Goal: Task Accomplishment & Management: Manage account settings

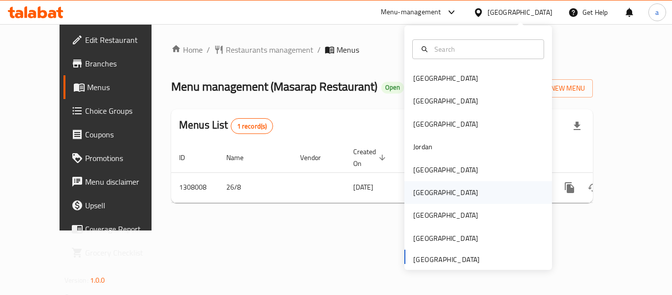
click at [425, 197] on div "[GEOGRAPHIC_DATA]" at bounding box center [446, 192] width 81 height 23
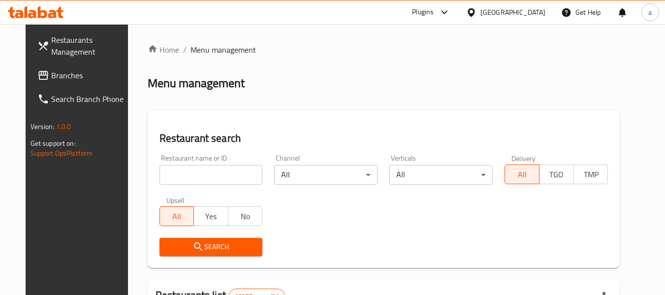
click at [62, 72] on span "Branches" at bounding box center [90, 75] width 78 height 12
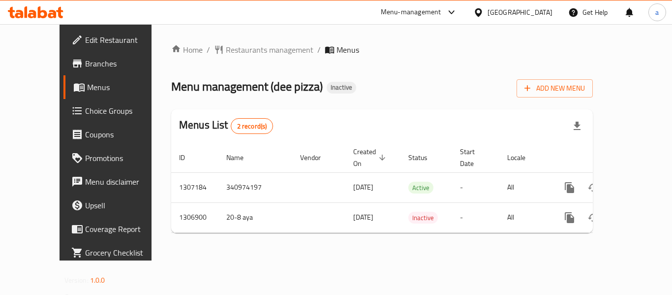
click at [535, 16] on div "[GEOGRAPHIC_DATA]" at bounding box center [520, 12] width 65 height 11
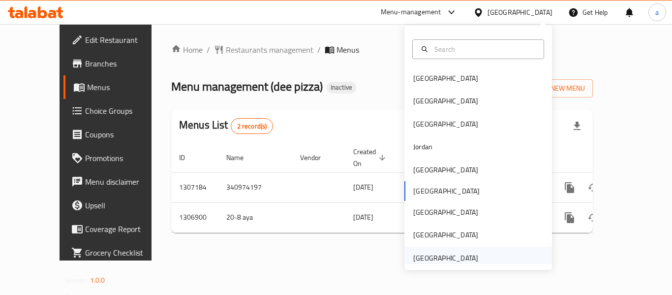
click at [457, 259] on div "[GEOGRAPHIC_DATA]" at bounding box center [446, 258] width 65 height 11
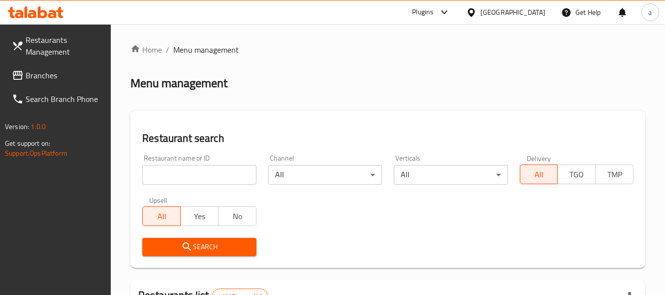
click at [71, 82] on link "Branches" at bounding box center [57, 76] width 107 height 24
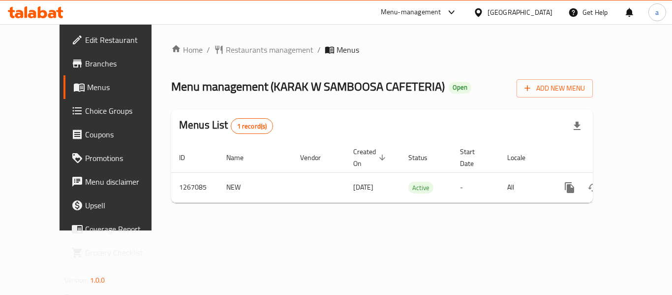
click at [518, 10] on div "[GEOGRAPHIC_DATA]" at bounding box center [520, 12] width 65 height 11
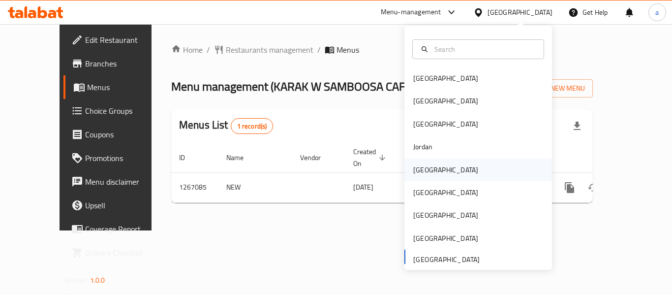
click at [432, 171] on div "[GEOGRAPHIC_DATA]" at bounding box center [446, 170] width 81 height 23
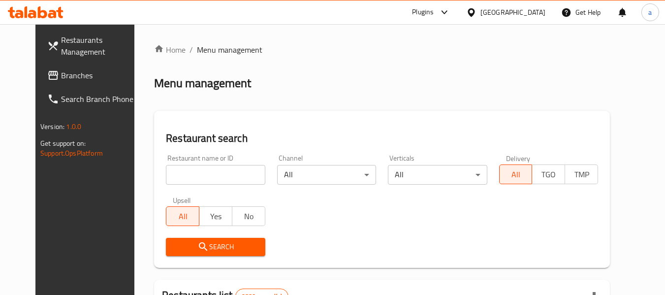
click at [209, 173] on input "search" at bounding box center [215, 175] width 99 height 20
click at [61, 75] on span "Branches" at bounding box center [100, 75] width 78 height 12
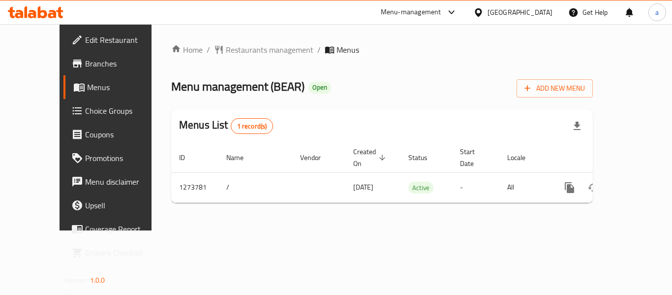
click at [482, 15] on icon at bounding box center [478, 12] width 7 height 8
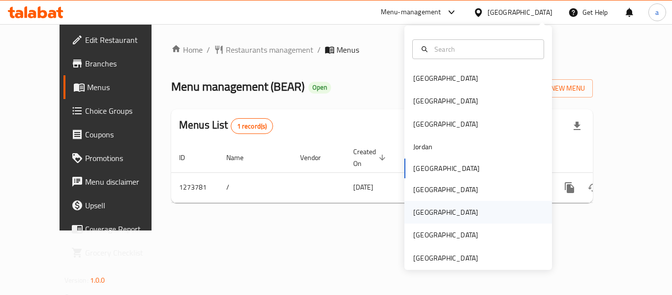
click at [421, 218] on div "[GEOGRAPHIC_DATA]" at bounding box center [446, 212] width 65 height 11
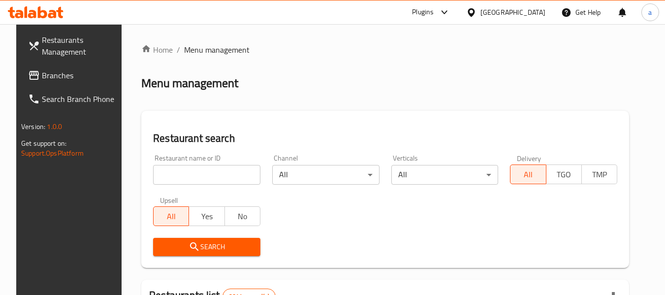
click at [54, 69] on span "Branches" at bounding box center [81, 75] width 78 height 12
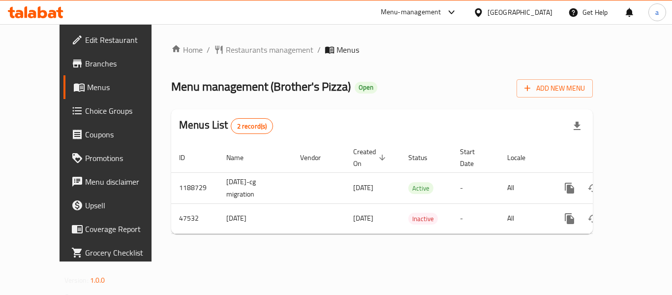
click at [543, 11] on div "[GEOGRAPHIC_DATA]" at bounding box center [520, 12] width 65 height 11
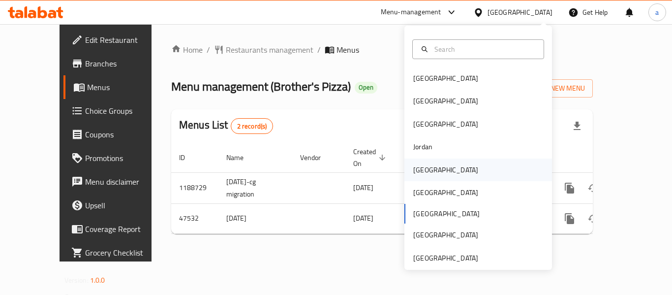
click at [449, 172] on div "[GEOGRAPHIC_DATA]" at bounding box center [479, 170] width 148 height 23
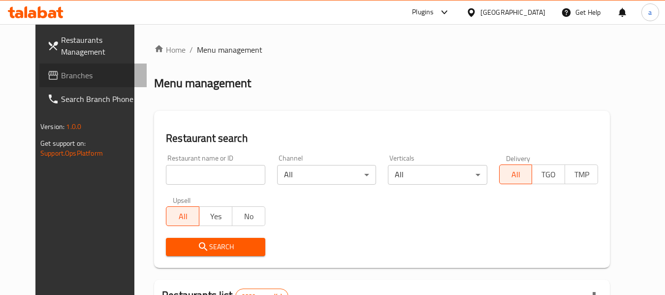
click at [68, 73] on span "Branches" at bounding box center [100, 75] width 78 height 12
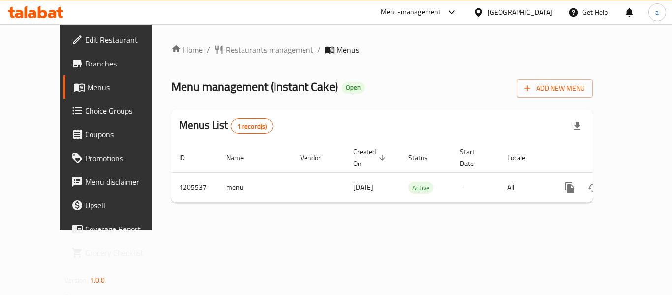
click at [534, 11] on div "[GEOGRAPHIC_DATA]" at bounding box center [520, 12] width 65 height 11
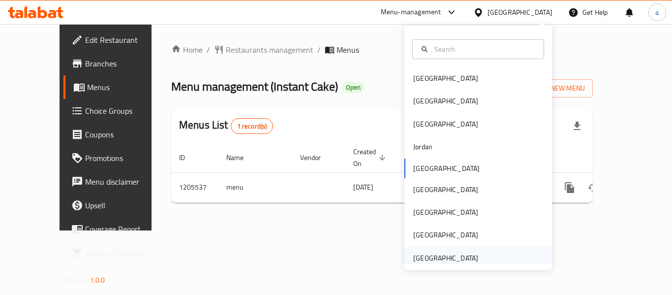
click at [448, 255] on div "[GEOGRAPHIC_DATA]" at bounding box center [446, 258] width 65 height 11
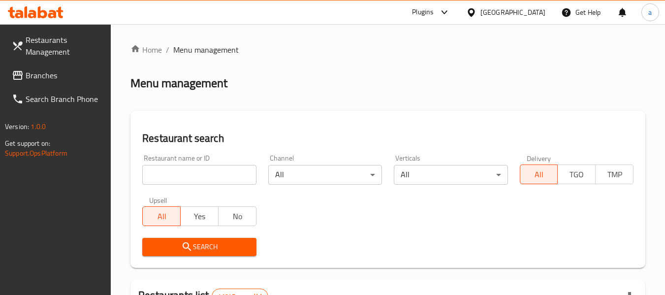
click at [50, 75] on span "Branches" at bounding box center [65, 75] width 78 height 12
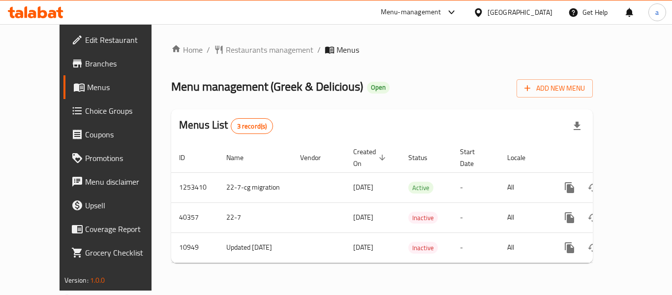
click at [514, 12] on div "[GEOGRAPHIC_DATA]" at bounding box center [520, 12] width 65 height 11
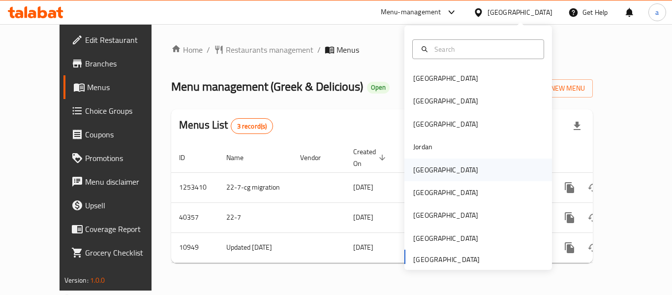
click at [432, 176] on div "[GEOGRAPHIC_DATA]" at bounding box center [446, 170] width 81 height 23
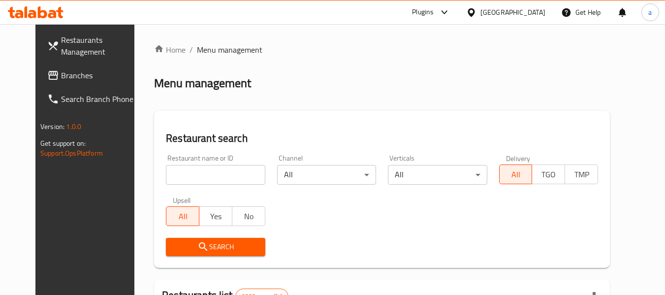
drag, startPoint x: 77, startPoint y: 74, endPoint x: 60, endPoint y: 75, distance: 17.7
click at [77, 74] on span "Branches" at bounding box center [100, 75] width 78 height 12
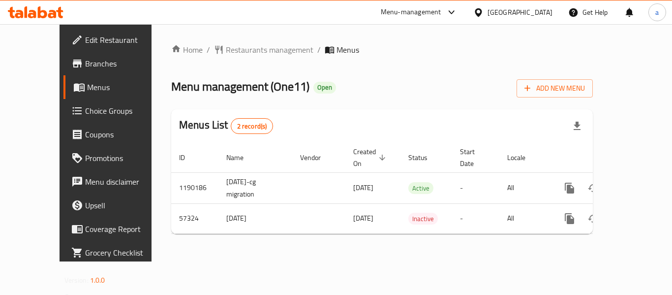
click at [543, 14] on div "[GEOGRAPHIC_DATA]" at bounding box center [520, 12] width 65 height 11
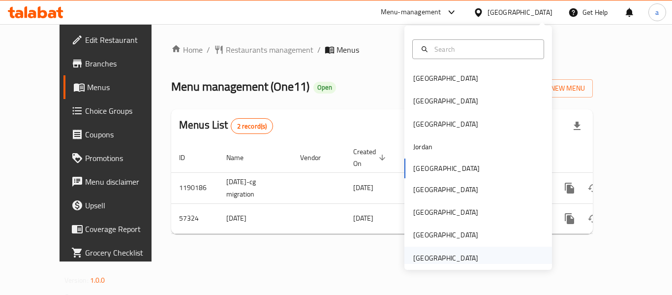
click at [434, 260] on div "[GEOGRAPHIC_DATA]" at bounding box center [446, 258] width 65 height 11
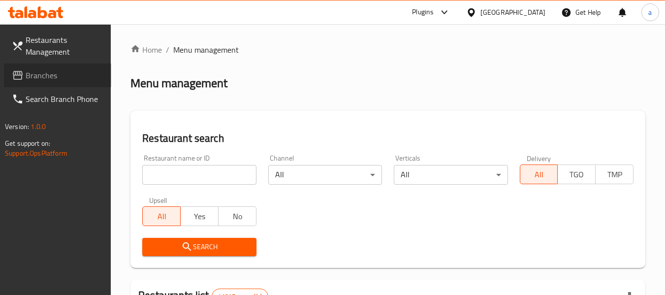
click at [53, 78] on span "Branches" at bounding box center [65, 75] width 78 height 12
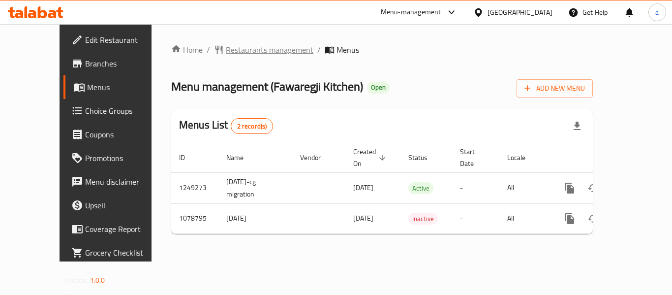
click at [226, 55] on span "Restaurants management" at bounding box center [270, 50] width 88 height 12
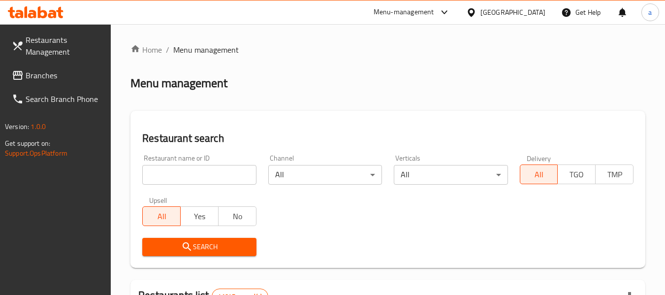
click at [53, 75] on span "Branches" at bounding box center [65, 75] width 78 height 12
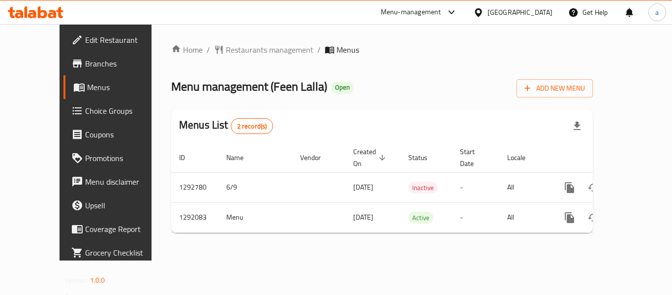
click at [202, 57] on div "Home / Restaurants management / Menus Menu management ( Feen Lalla ) Open Add N…" at bounding box center [382, 142] width 422 height 197
click at [226, 53] on span "Restaurants management" at bounding box center [270, 50] width 88 height 12
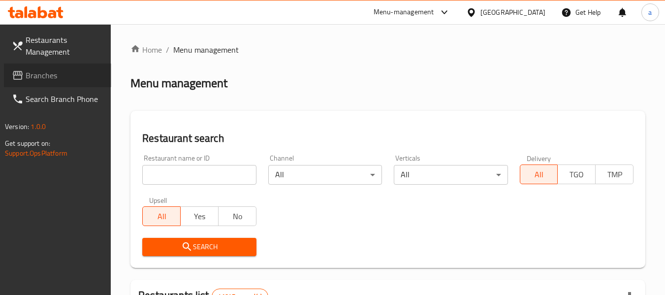
click at [31, 71] on span "Branches" at bounding box center [65, 75] width 78 height 12
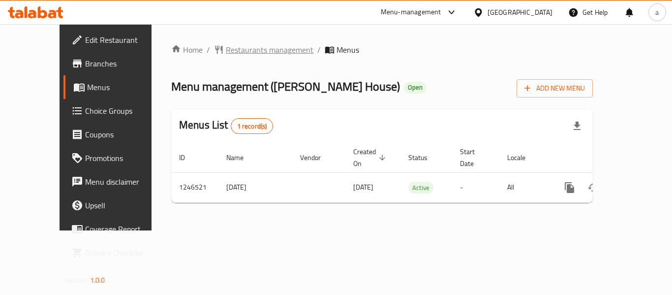
click at [226, 52] on span "Restaurants management" at bounding box center [270, 50] width 88 height 12
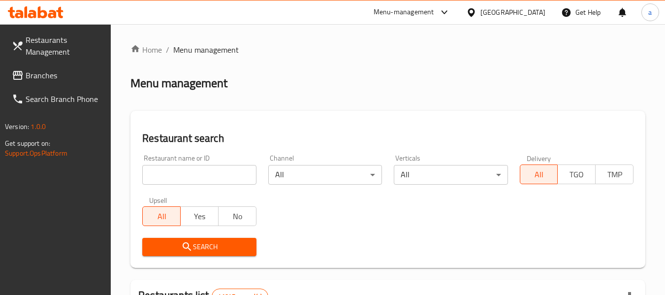
click at [66, 83] on link "Branches" at bounding box center [57, 76] width 107 height 24
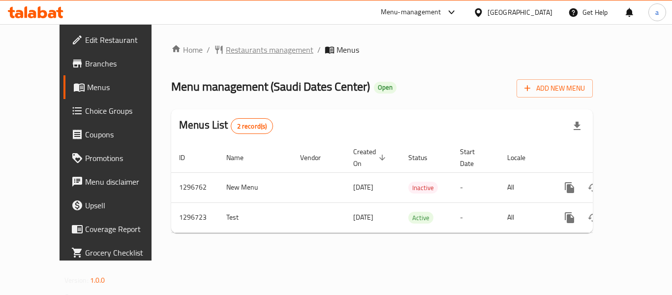
click at [226, 49] on span "Restaurants management" at bounding box center [270, 50] width 88 height 12
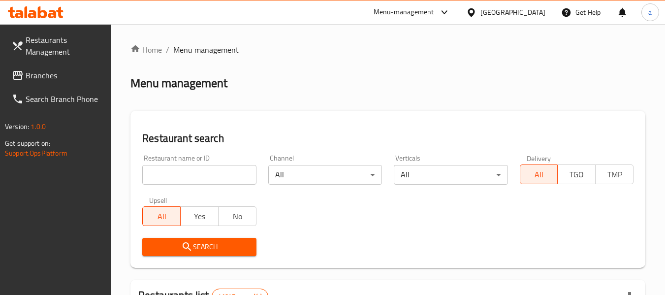
click at [89, 78] on span "Branches" at bounding box center [65, 75] width 78 height 12
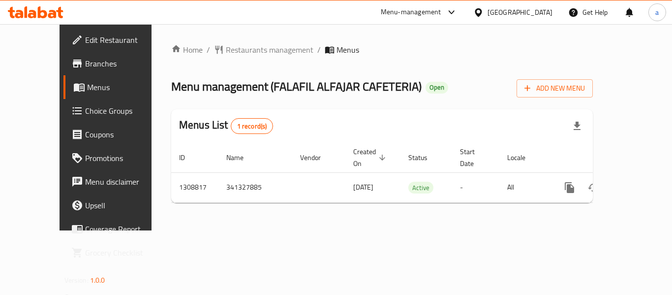
click at [503, 16] on div "[GEOGRAPHIC_DATA]" at bounding box center [520, 12] width 65 height 11
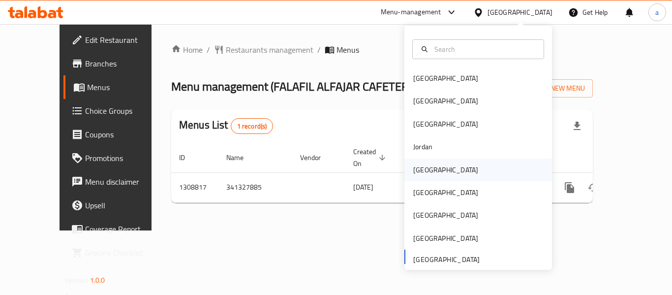
click at [420, 173] on div "[GEOGRAPHIC_DATA]" at bounding box center [446, 169] width 65 height 11
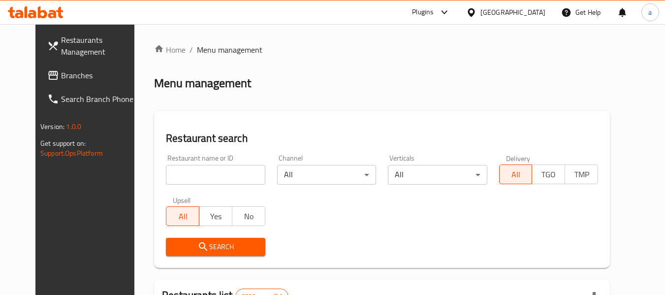
click at [80, 81] on span "Branches" at bounding box center [100, 75] width 78 height 12
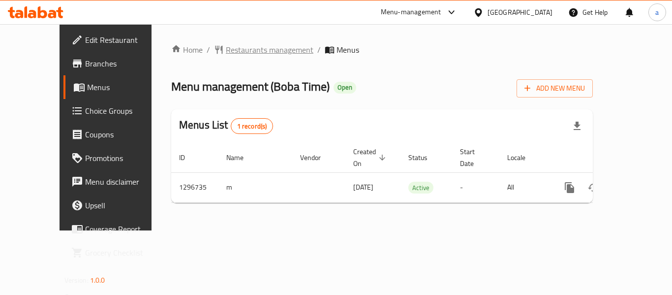
click at [226, 53] on span "Restaurants management" at bounding box center [270, 50] width 88 height 12
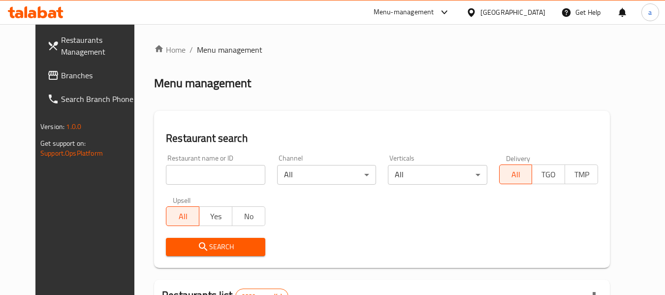
click at [61, 80] on span "Branches" at bounding box center [100, 75] width 78 height 12
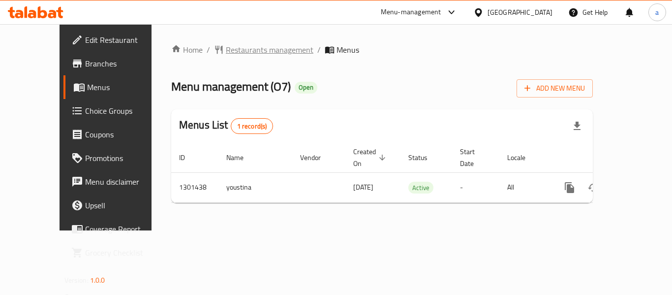
click at [214, 52] on icon "breadcrumb" at bounding box center [219, 50] width 10 height 10
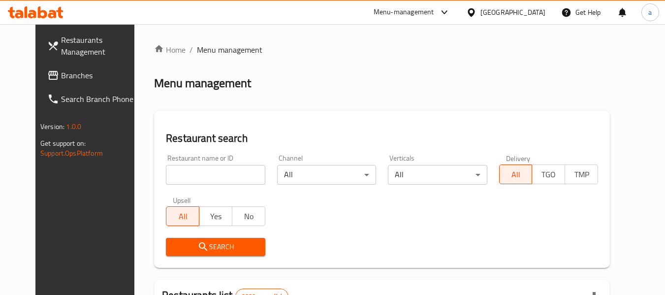
click at [61, 71] on span "Branches" at bounding box center [100, 75] width 78 height 12
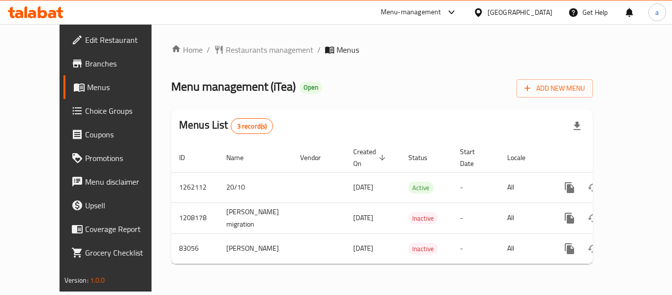
click at [488, 14] on div at bounding box center [481, 12] width 14 height 11
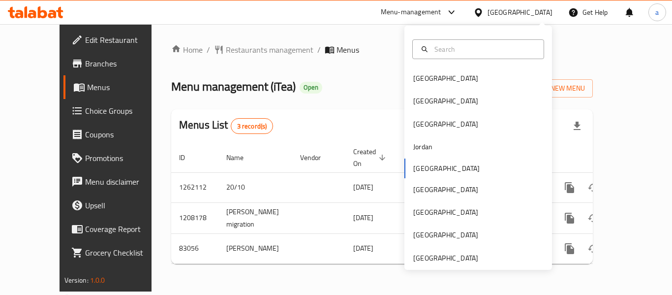
click at [369, 33] on div "Home / Restaurants management / Menus Menu management ( iTea ) Open Add New Men…" at bounding box center [382, 157] width 461 height 267
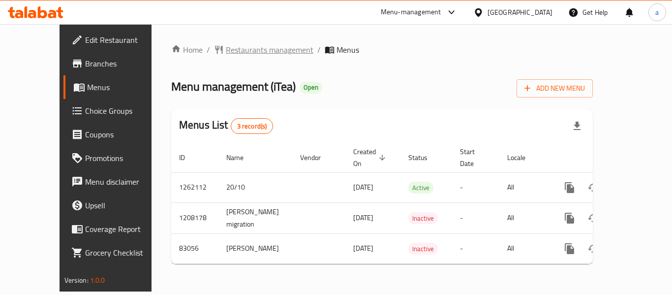
click at [226, 44] on span "Restaurants management" at bounding box center [270, 50] width 88 height 12
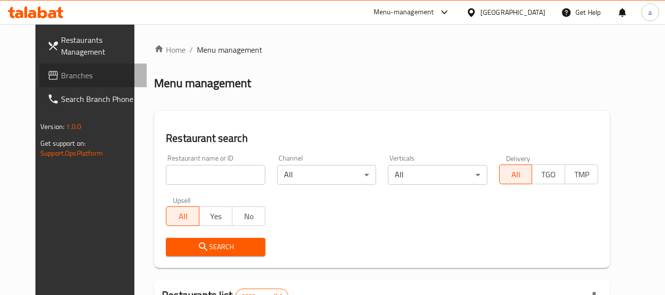
drag, startPoint x: 70, startPoint y: 68, endPoint x: 104, endPoint y: 110, distance: 53.5
click at [70, 68] on link "Branches" at bounding box center [92, 76] width 107 height 24
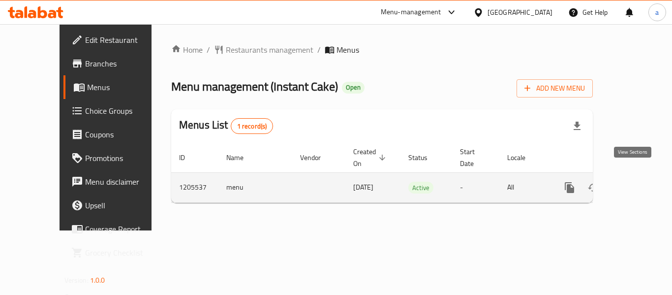
click at [640, 179] on link "enhanced table" at bounding box center [641, 188] width 24 height 24
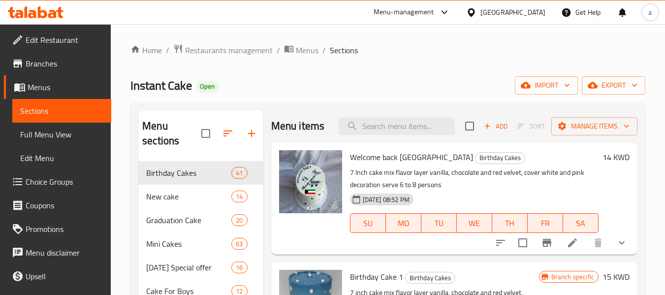
click at [54, 184] on span "Choice Groups" at bounding box center [65, 182] width 78 height 12
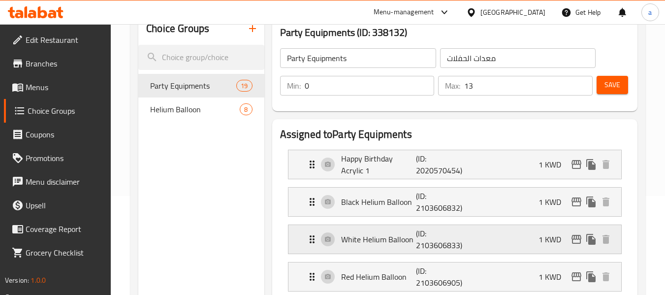
scroll to position [98, 0]
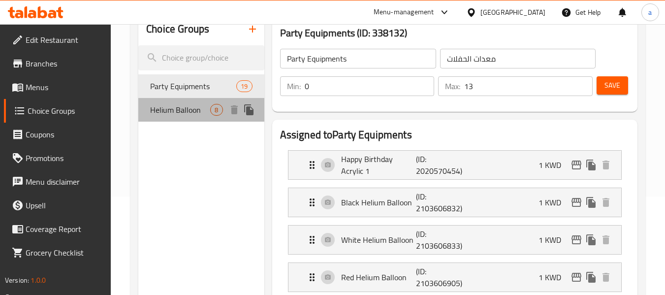
click at [170, 115] on span "Helium Balloon" at bounding box center [180, 110] width 60 height 12
type input "Helium Balloon"
type input "بالون هيليوم"
type input "8"
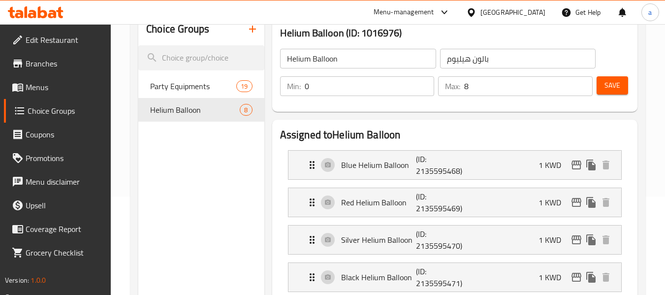
click at [480, 10] on div at bounding box center [473, 12] width 14 height 11
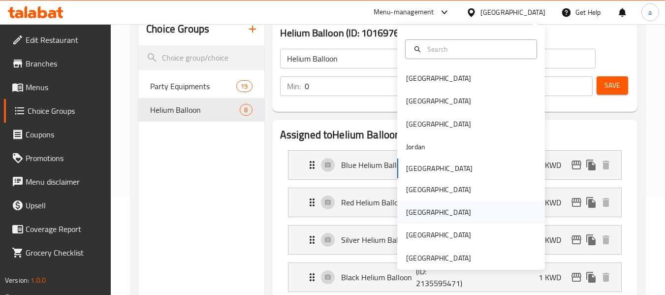
click at [424, 205] on div "[GEOGRAPHIC_DATA]" at bounding box center [471, 212] width 148 height 23
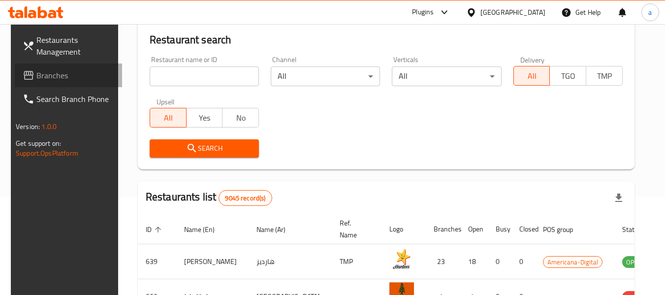
click at [60, 74] on span "Branches" at bounding box center [75, 75] width 78 height 12
